Goal: Information Seeking & Learning: Learn about a topic

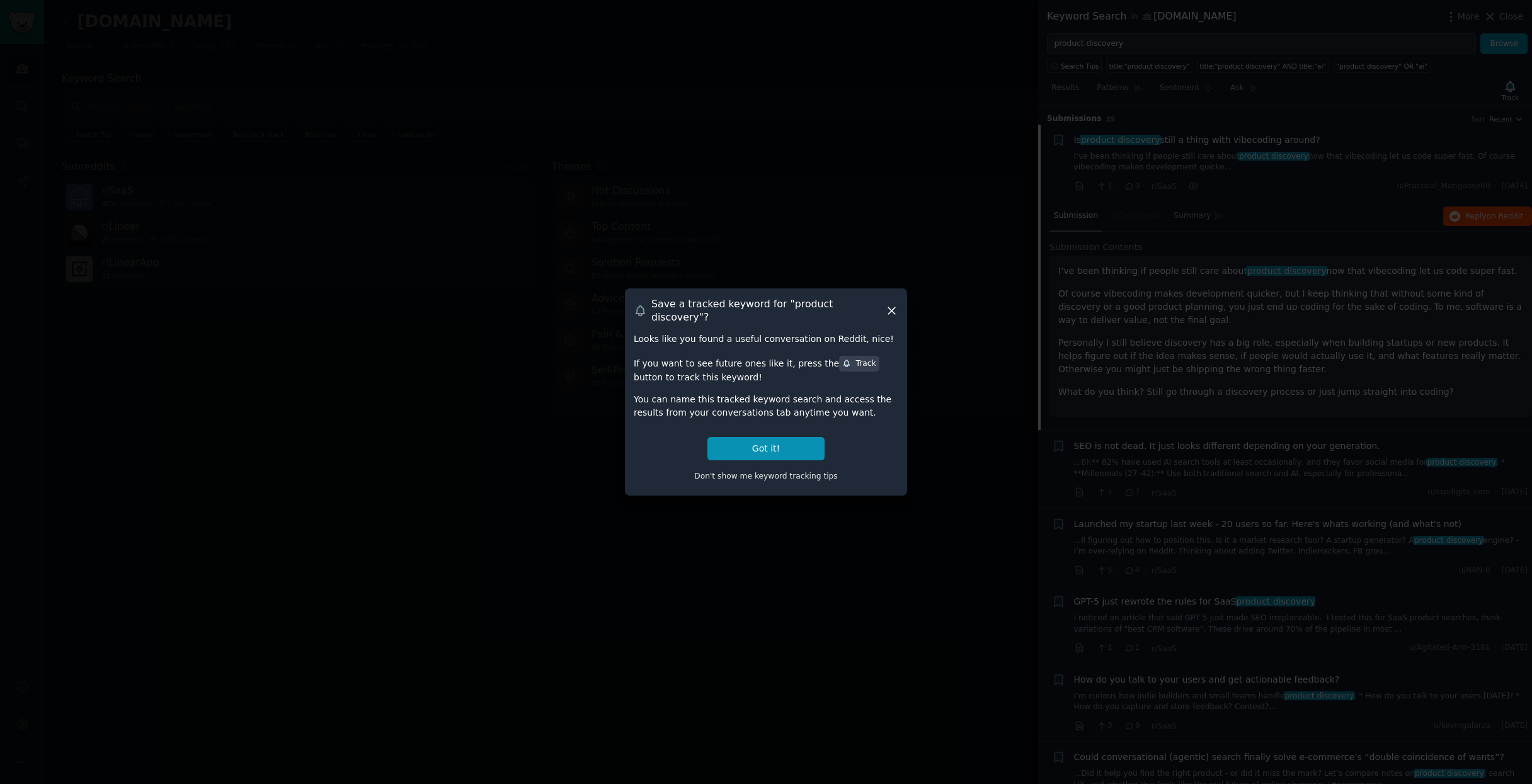
scroll to position [19, 0]
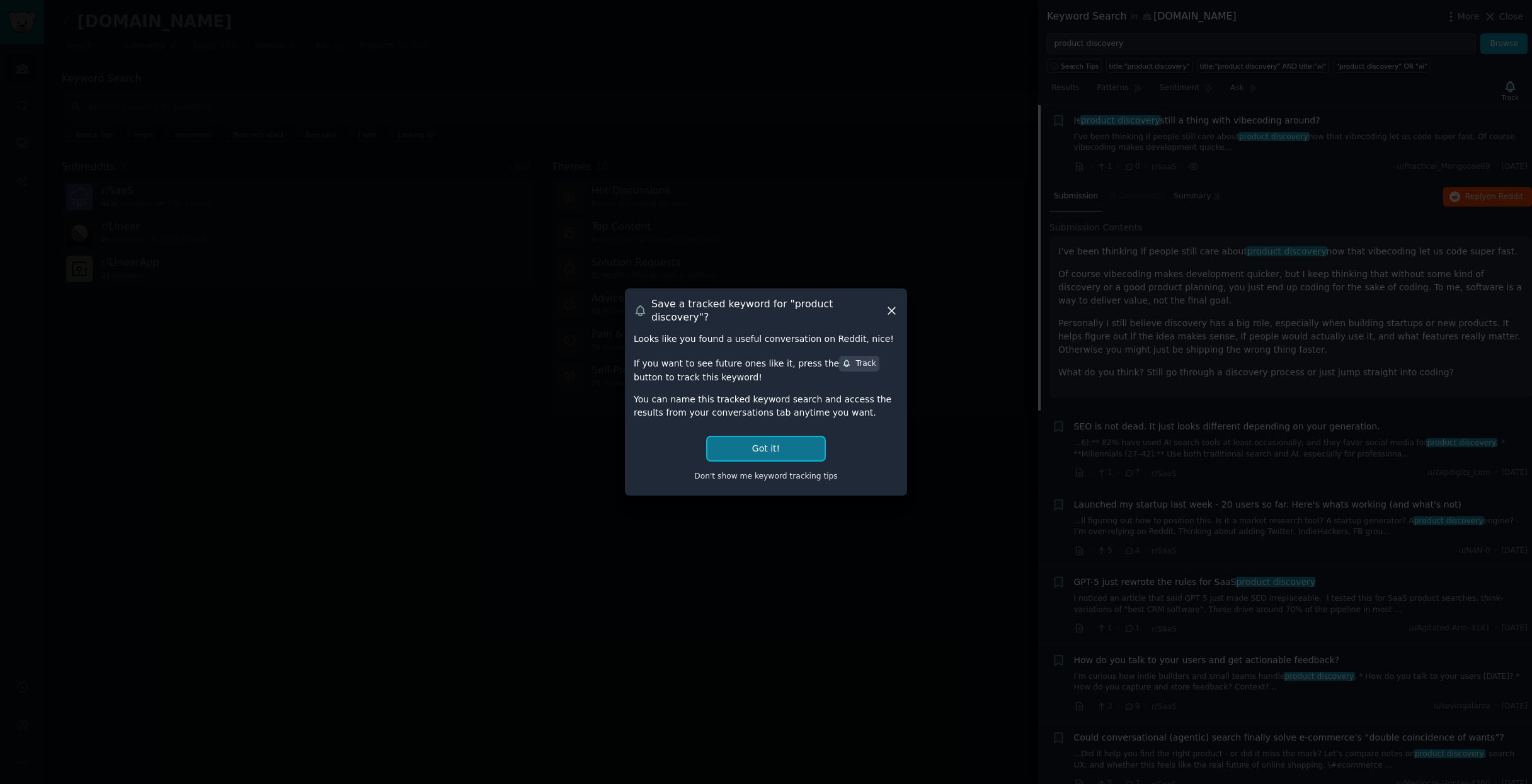
click at [763, 437] on button "Got it!" at bounding box center [766, 449] width 117 height 24
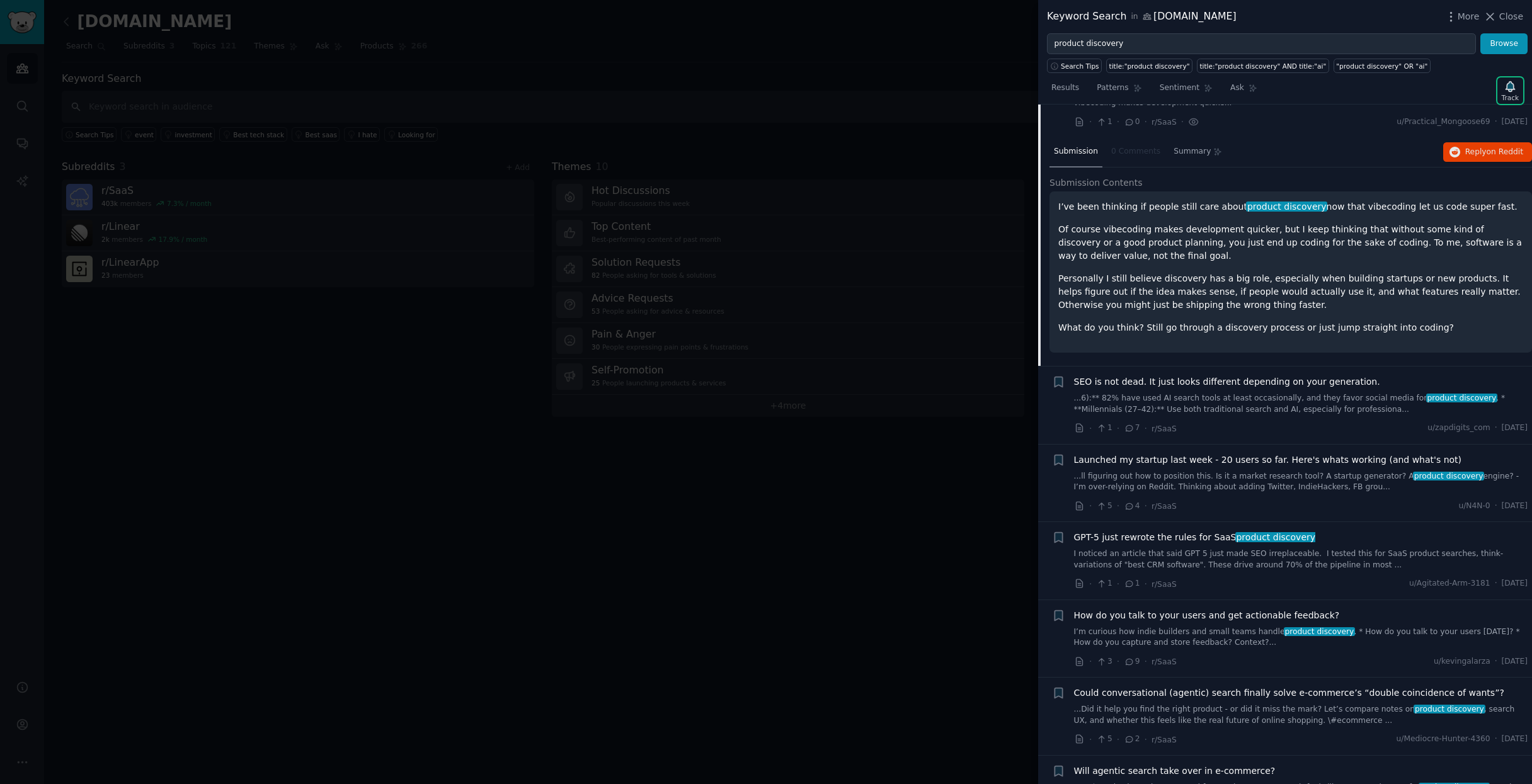
scroll to position [244, 0]
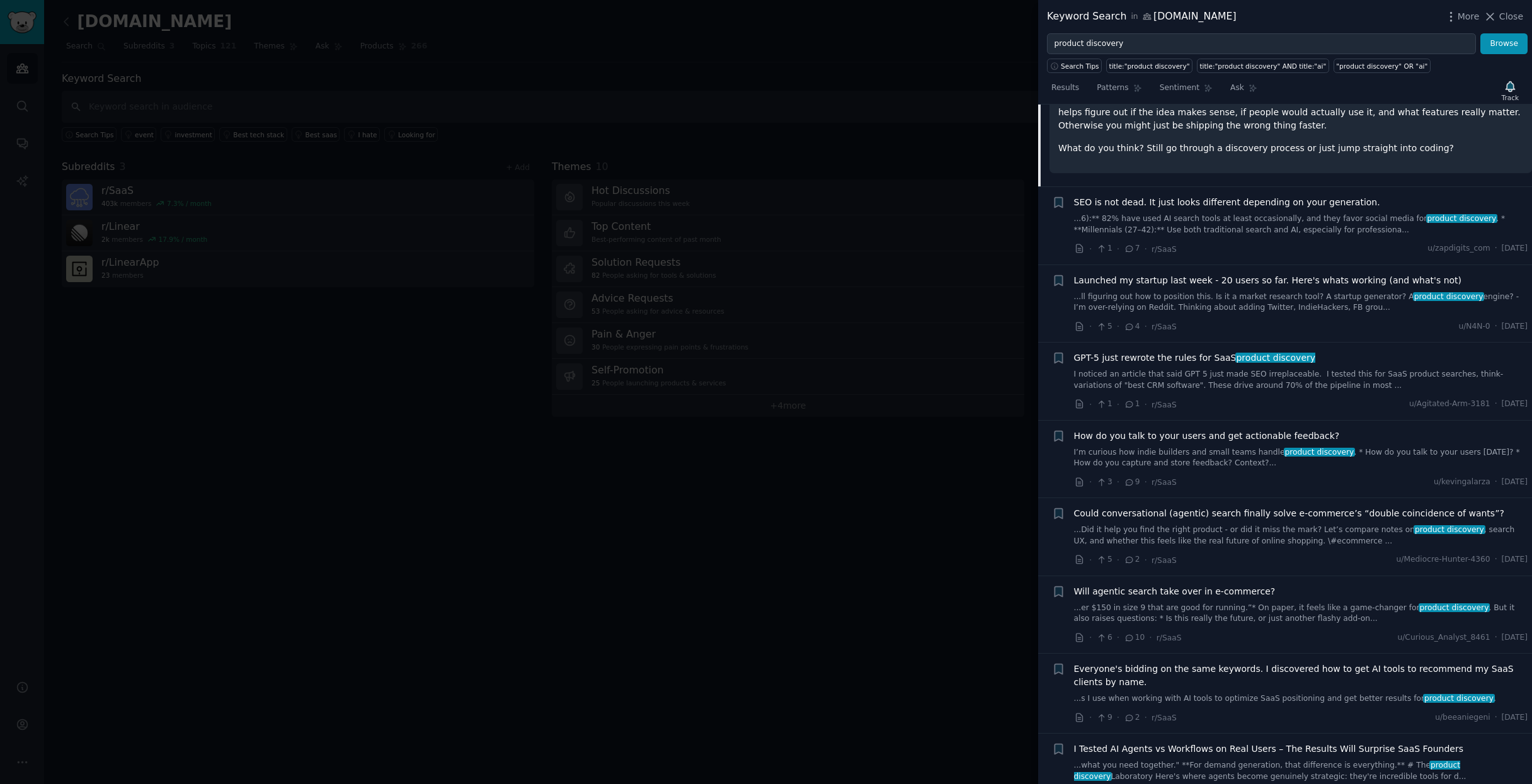
click at [1137, 359] on span "GPT-5 just rewrote the rules for SaaS product discovery" at bounding box center [1194, 358] width 242 height 13
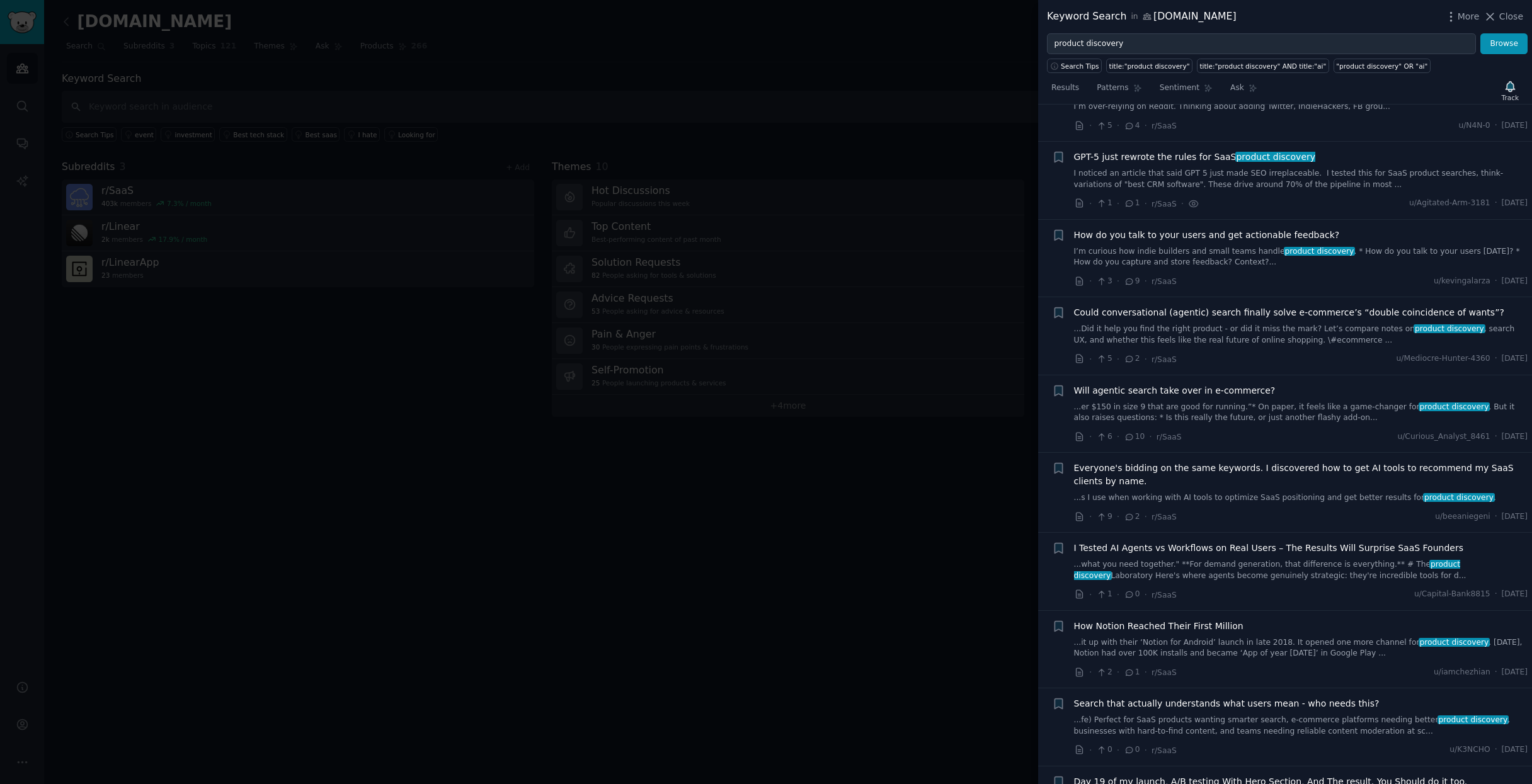
scroll to position [482, 0]
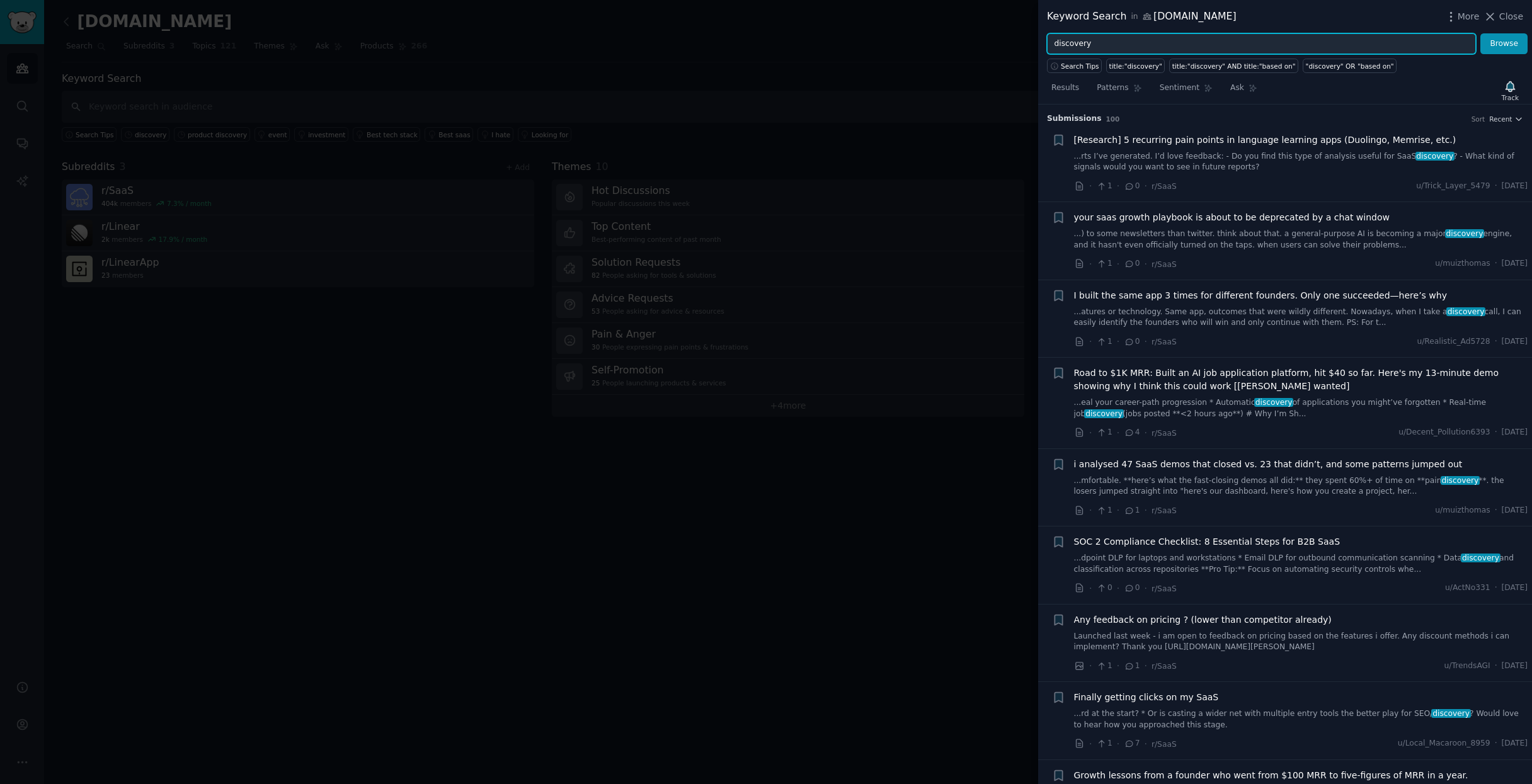
click at [1148, 52] on input "discovery" at bounding box center [1261, 44] width 429 height 21
click at [1480, 33] on button "Browse" at bounding box center [1504, 44] width 47 height 21
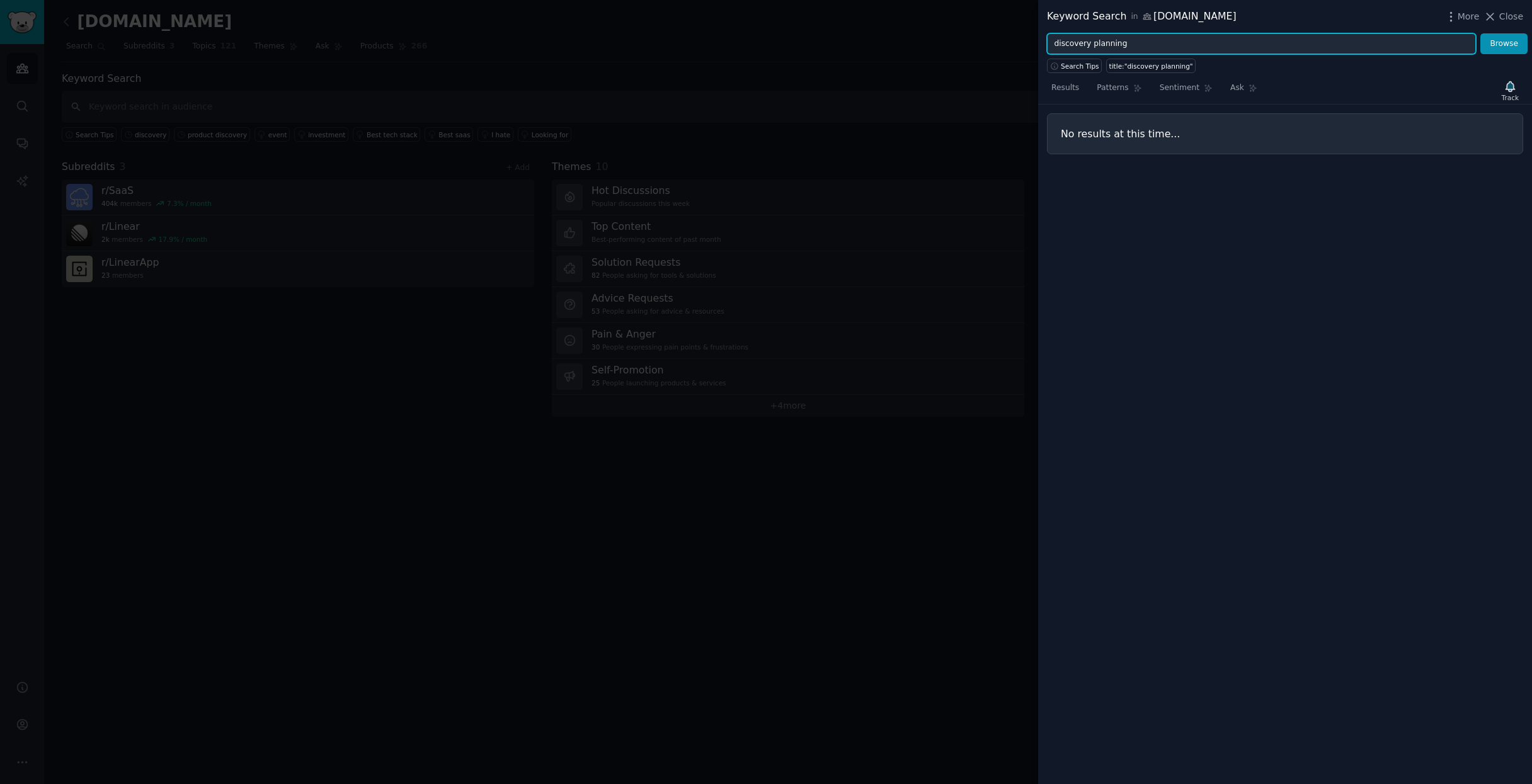
click at [1091, 44] on input "discovery planning" at bounding box center [1261, 44] width 429 height 21
type input "discovery AND planning"
click at [1480, 33] on button "Browse" at bounding box center [1504, 44] width 47 height 21
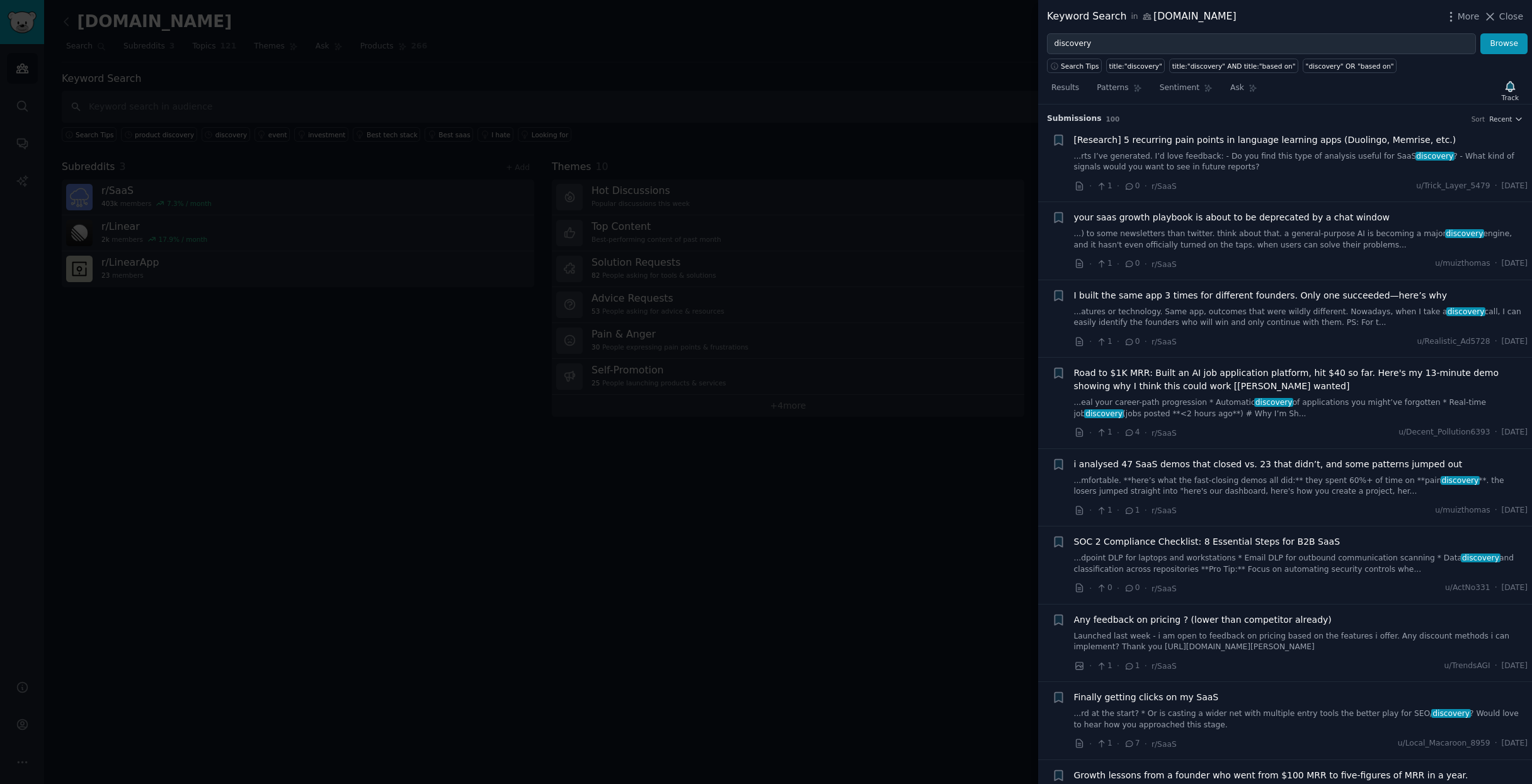
drag, startPoint x: 1114, startPoint y: 83, endPoint x: 1250, endPoint y: 41, distance: 142.3
click at [1114, 83] on span "Patterns" at bounding box center [1112, 88] width 32 height 11
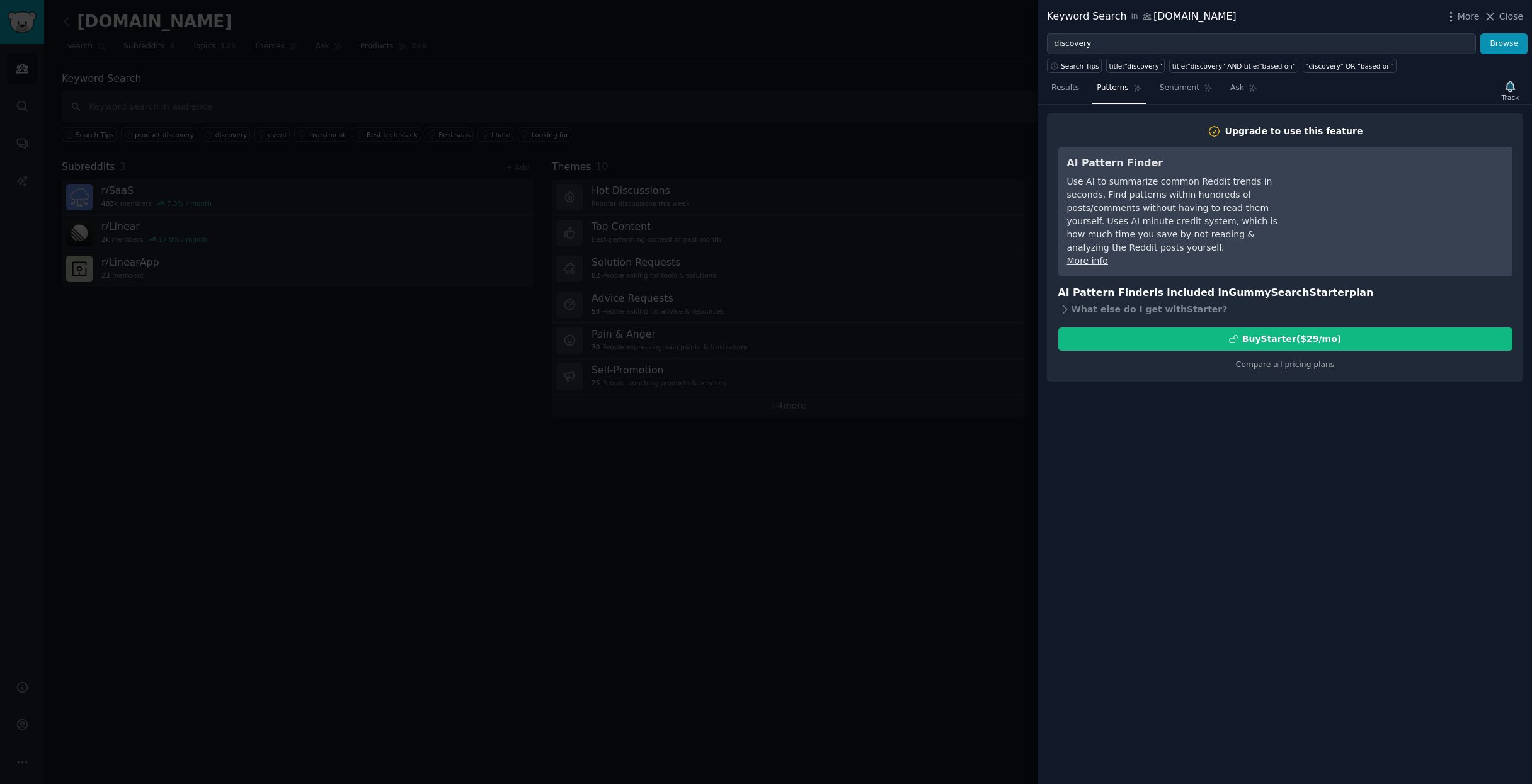
click at [599, 593] on div at bounding box center [766, 392] width 1532 height 784
